Goal: Communication & Community: Ask a question

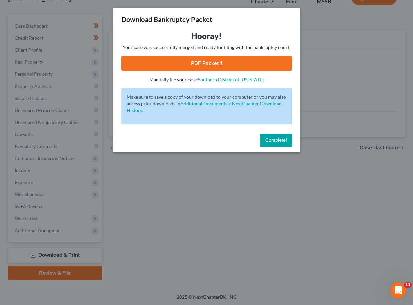
scroll to position [1877, 0]
click at [282, 141] on span "Complete!" at bounding box center [276, 140] width 21 height 6
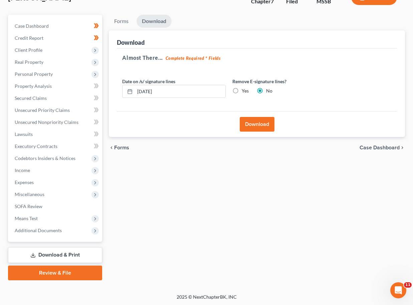
scroll to position [0, 0]
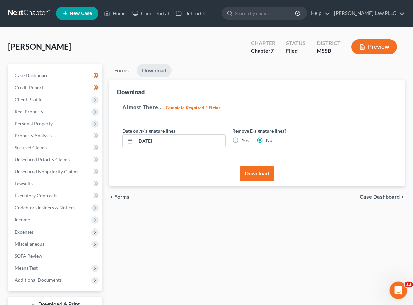
click at [398, 290] on icon "Open Intercom Messenger" at bounding box center [397, 289] width 11 height 11
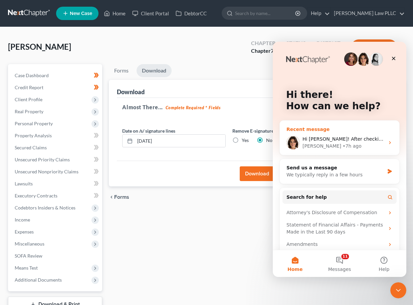
click at [350, 132] on div "Hi [PERSON_NAME]! After checking with their tech team, [PERSON_NAME] advised co…" at bounding box center [340, 142] width 120 height 25
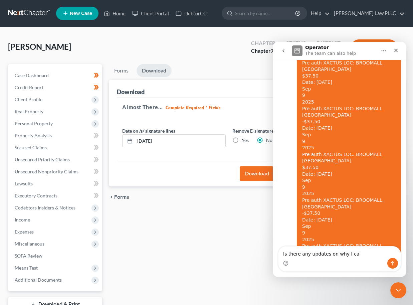
scroll to position [1877, 0]
click at [324, 256] on textarea "Is there any updates on why I ca" at bounding box center [340, 251] width 122 height 11
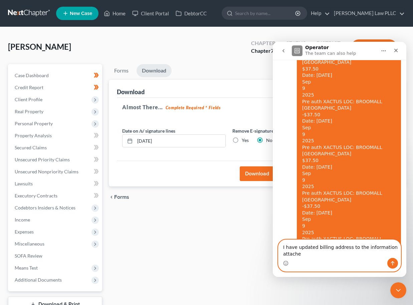
scroll to position [1884, 0]
click at [316, 245] on textarea "I have updated billing address to the information attached on the firm." at bounding box center [340, 249] width 122 height 18
click at [361, 255] on textarea "I have updated all my banks accounts billing address to the information attache…" at bounding box center [340, 249] width 122 height 18
click at [374, 256] on textarea "I have updated all my banks accounts billing address to the information attache…" at bounding box center [340, 249] width 122 height 18
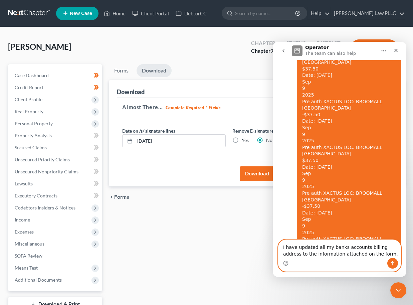
type textarea "I have updated all my banks accounts billing address to the information attache…"
